Goal: Task Accomplishment & Management: Use online tool/utility

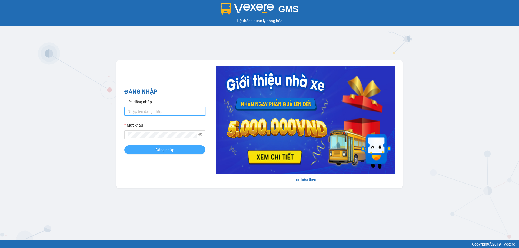
type input "giamsat.saoviet"
click at [186, 150] on button "Đăng nhập" at bounding box center [164, 150] width 81 height 9
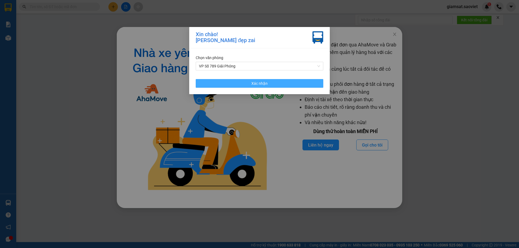
drag, startPoint x: 302, startPoint y: 84, endPoint x: 382, endPoint y: 45, distance: 89.3
click at [301, 84] on button "Xác nhận" at bounding box center [259, 83] width 127 height 9
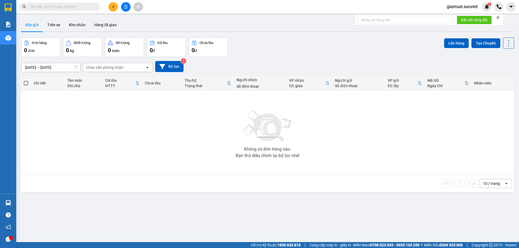
click at [41, 7] on input "text" at bounding box center [62, 7] width 64 height 6
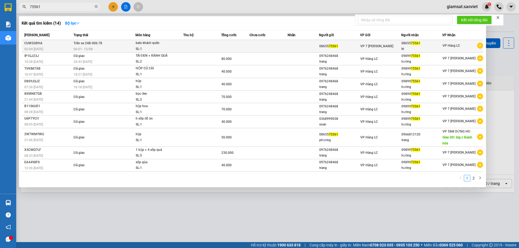
type input "75561"
click at [117, 43] on td "Trên xe 24B-006.78 06:01 - 15/08" at bounding box center [103, 46] width 63 height 13
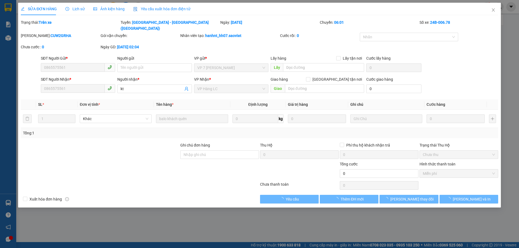
type input "0865575561"
type input "kt"
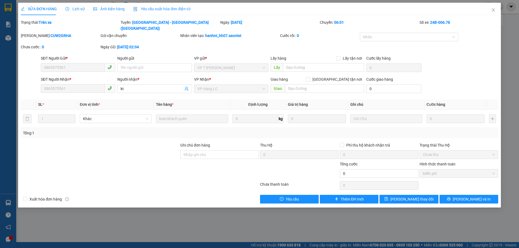
click at [71, 7] on span "Lịch sử" at bounding box center [74, 9] width 19 height 4
